Goal: Task Accomplishment & Management: Use online tool/utility

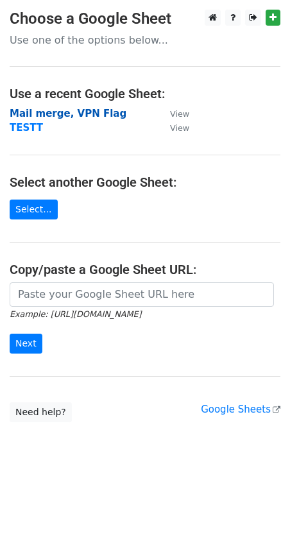
click at [56, 116] on strong "Mail merge, VPN Flag" at bounding box center [68, 114] width 117 height 12
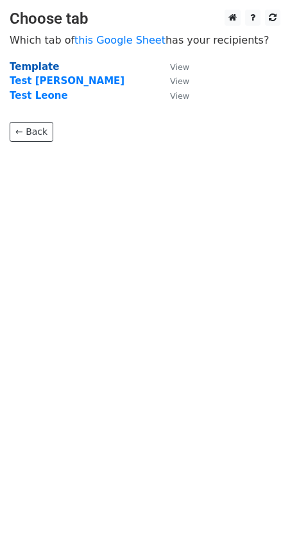
click at [37, 63] on strong "Template" at bounding box center [34, 67] width 49 height 12
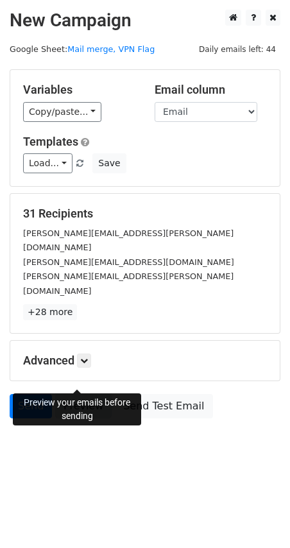
click at [66, 394] on link "Preview" at bounding box center [83, 406] width 56 height 24
click at [68, 394] on link "Preview" at bounding box center [83, 406] width 56 height 24
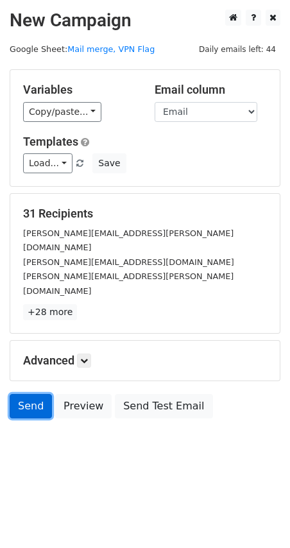
click at [25, 394] on link "Send" at bounding box center [31, 406] width 42 height 24
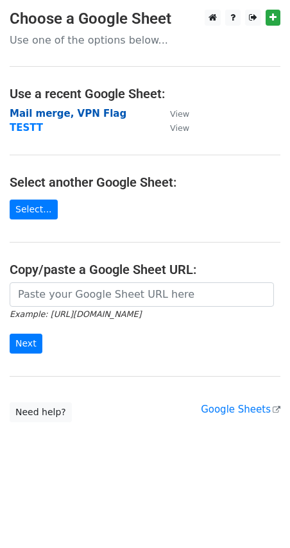
click at [44, 115] on strong "Mail merge, VPN Flag" at bounding box center [68, 114] width 117 height 12
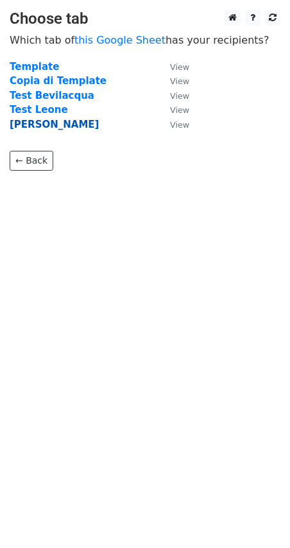
click at [60, 123] on strong "Francesco De Francesco" at bounding box center [54, 125] width 89 height 12
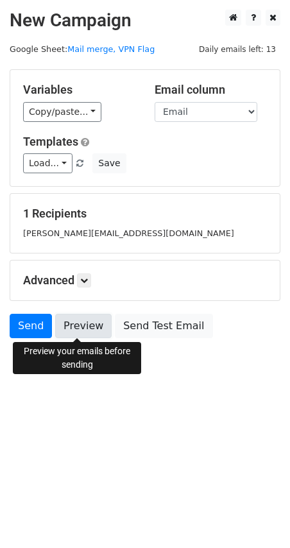
click at [87, 331] on link "Preview" at bounding box center [83, 326] width 56 height 24
click at [90, 333] on link "Preview" at bounding box center [83, 326] width 56 height 24
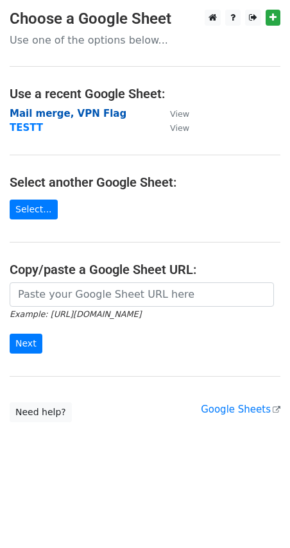
click at [67, 115] on strong "Mail merge, VPN Flag" at bounding box center [68, 114] width 117 height 12
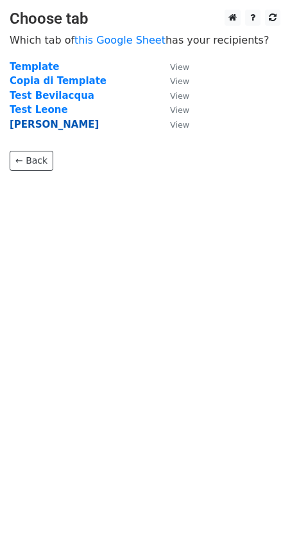
click at [38, 121] on strong "Francesco De Francesco" at bounding box center [54, 125] width 89 height 12
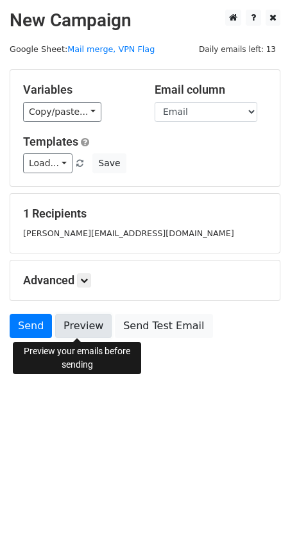
click at [84, 328] on link "Preview" at bounding box center [83, 326] width 56 height 24
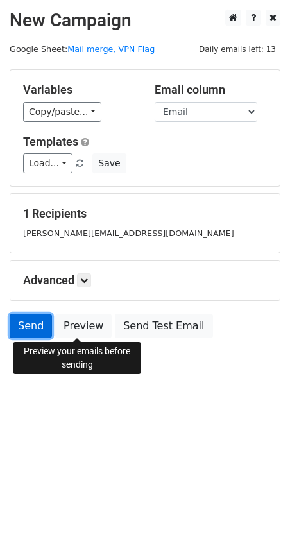
click at [31, 325] on link "Send" at bounding box center [31, 326] width 42 height 24
